Goal: Find specific fact: Find specific fact

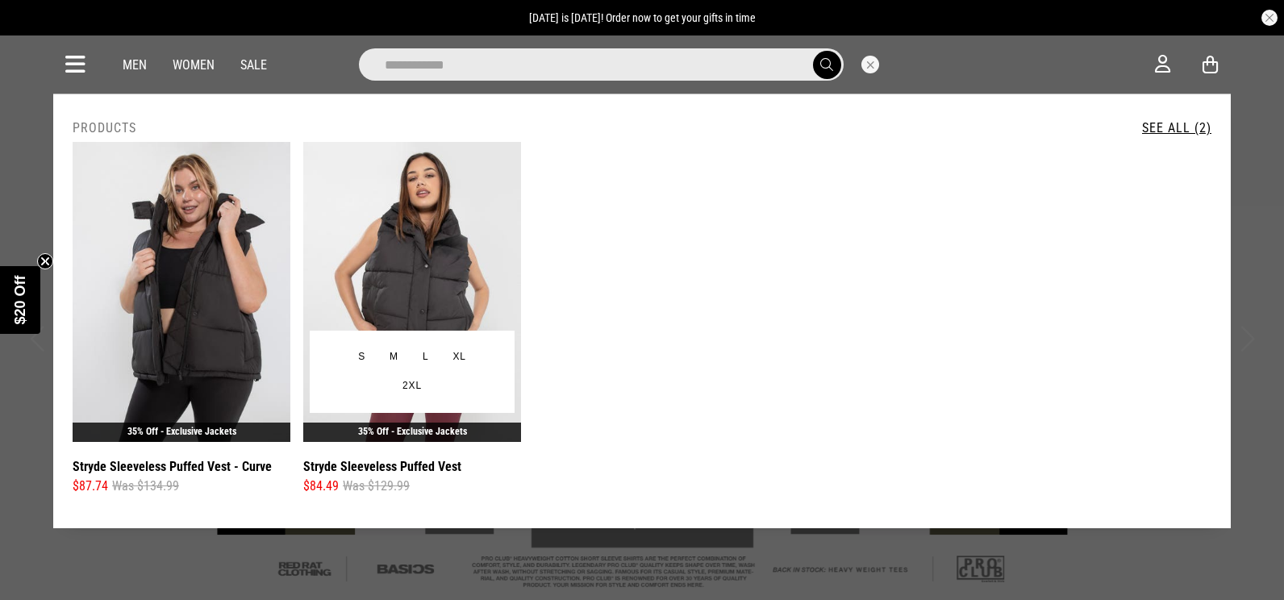
type input "**********"
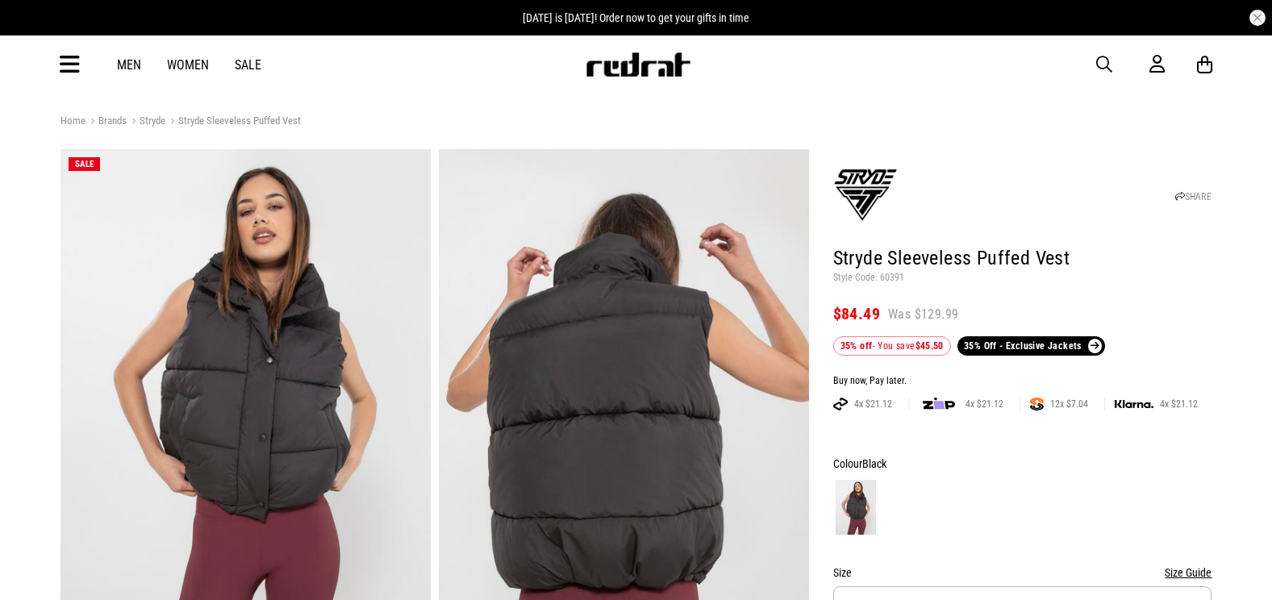
click at [896, 282] on p "Style Code: 60391" at bounding box center [1022, 278] width 379 height 13
copy p "60391"
